Goal: Information Seeking & Learning: Learn about a topic

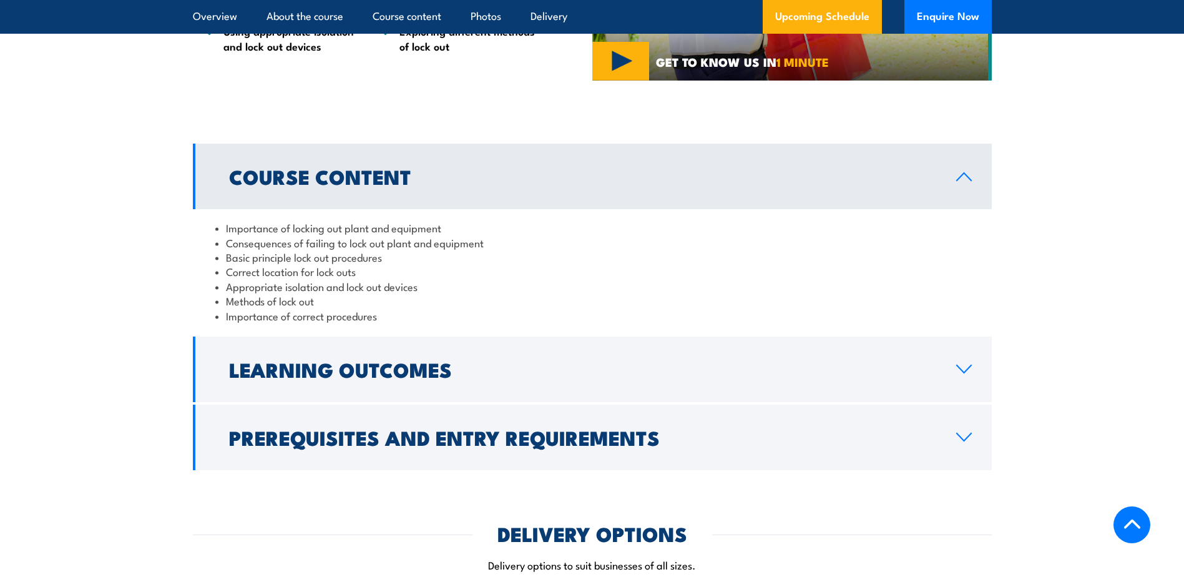
scroll to position [1124, 0]
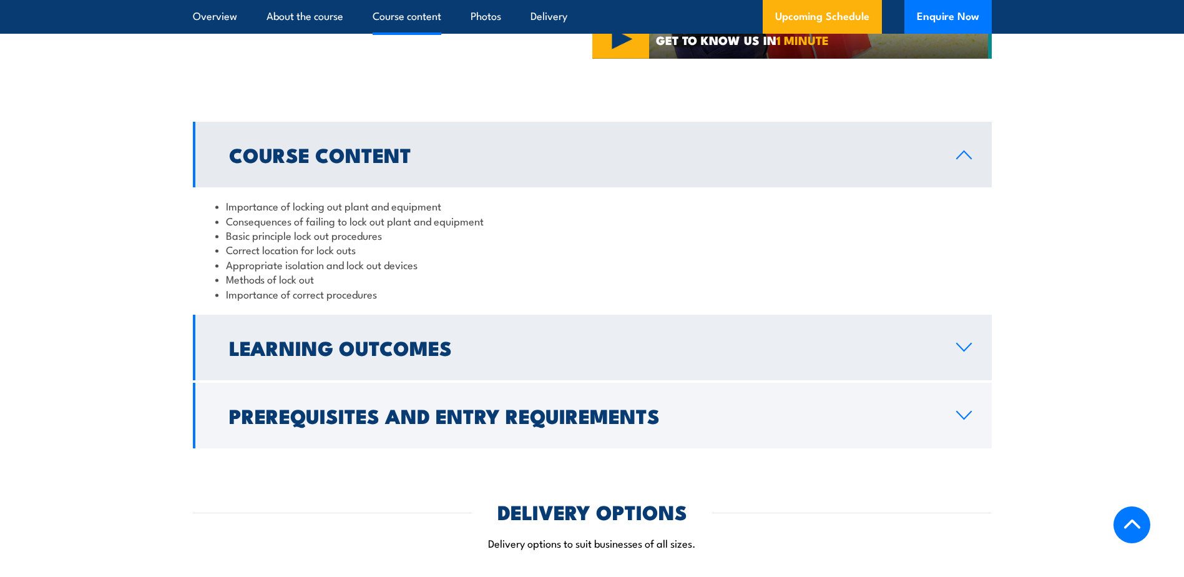
click at [954, 342] on link "Learning Outcomes" at bounding box center [592, 348] width 799 height 66
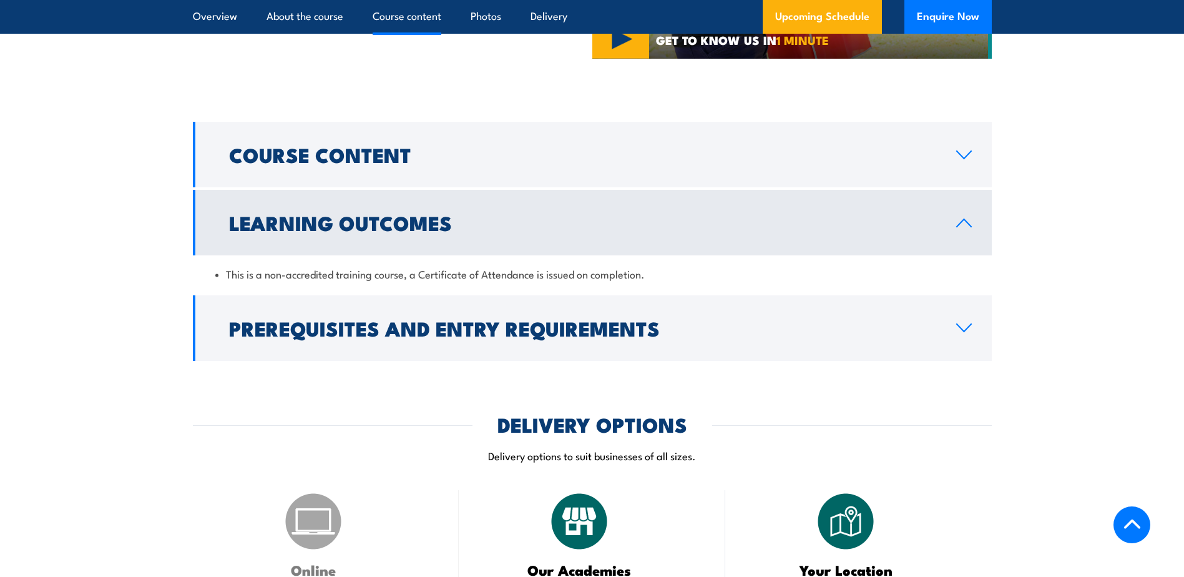
click at [967, 236] on link "Learning Outcomes" at bounding box center [592, 223] width 799 height 66
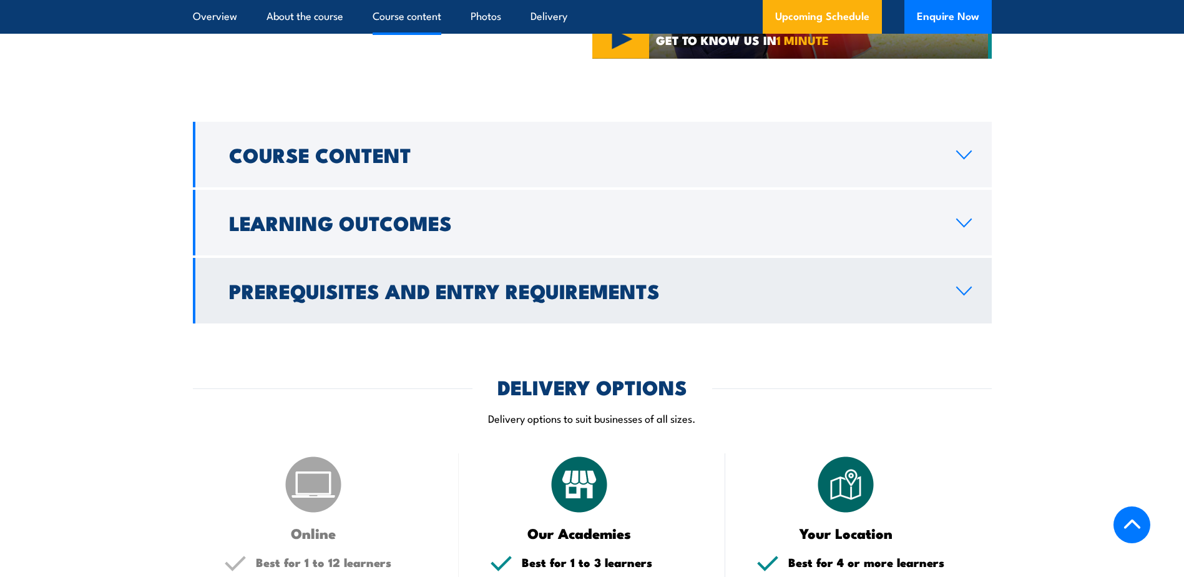
click at [969, 273] on link "Prerequisites and Entry Requirements" at bounding box center [592, 291] width 799 height 66
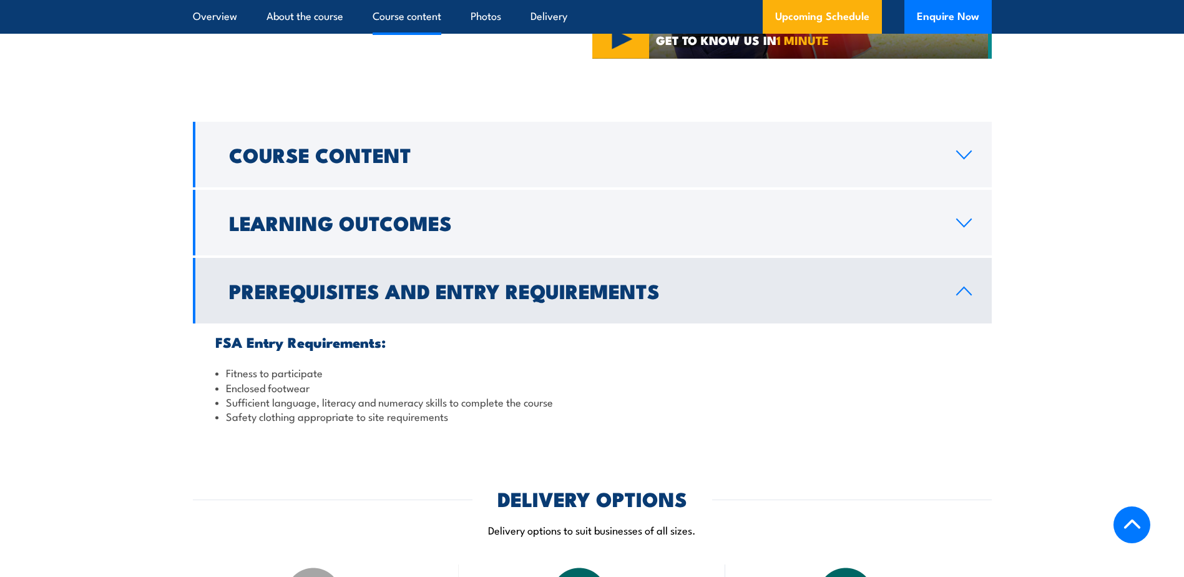
click at [974, 290] on link "Prerequisites and Entry Requirements" at bounding box center [592, 291] width 799 height 66
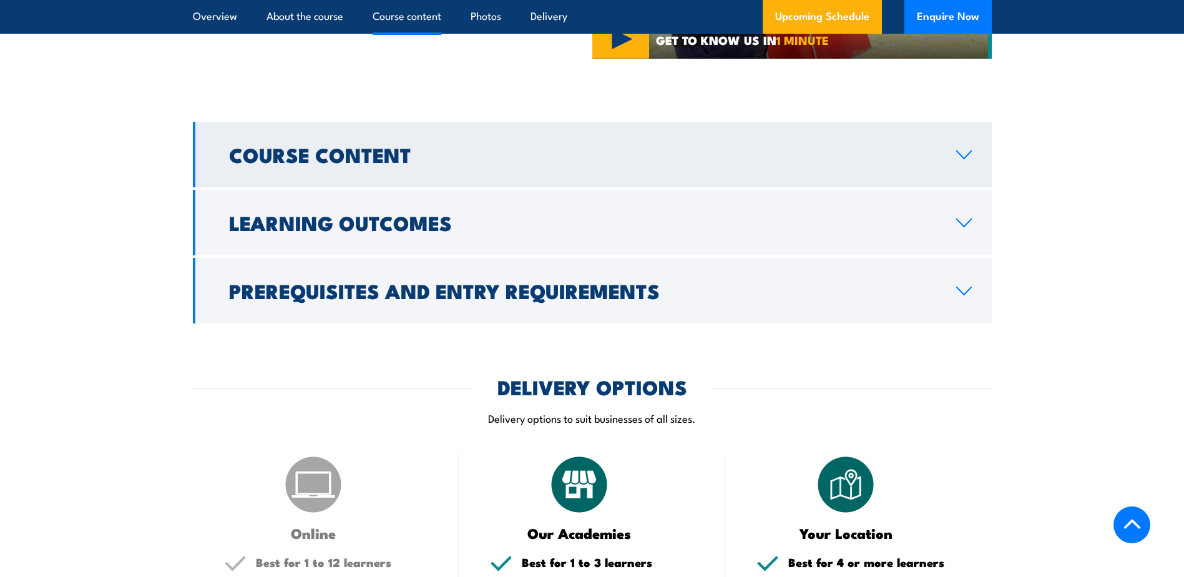
click at [962, 163] on link "Course Content" at bounding box center [592, 155] width 799 height 66
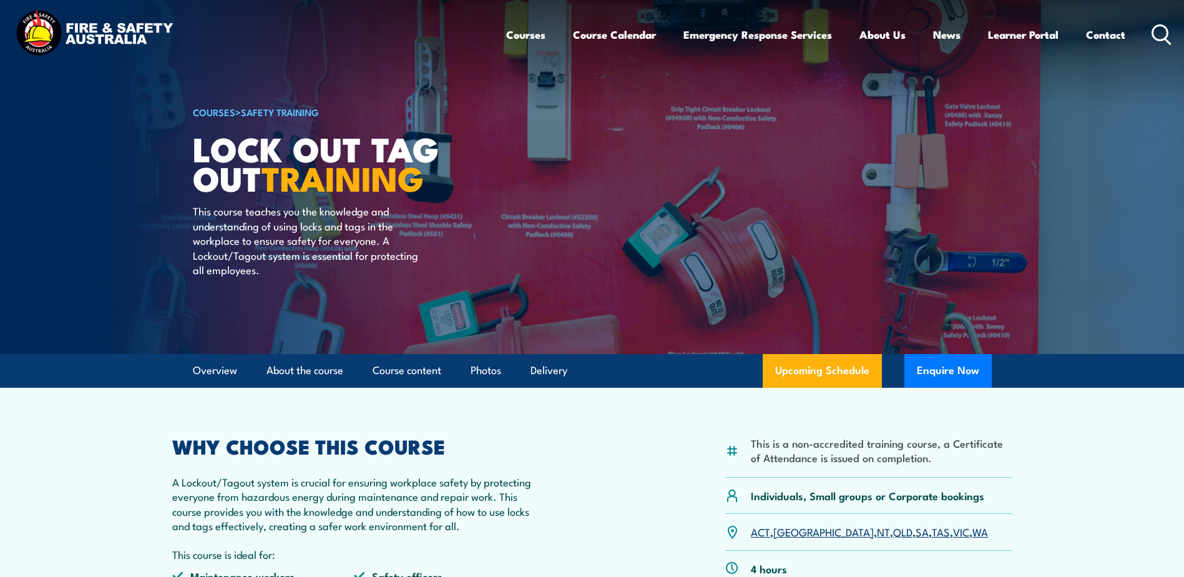
scroll to position [0, 0]
